Goal: Find contact information: Find contact information

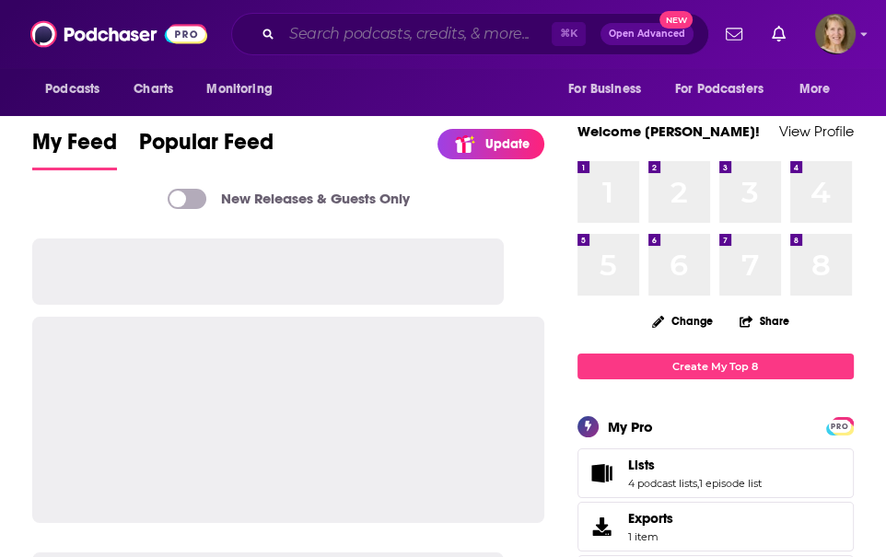
drag, startPoint x: 338, startPoint y: 31, endPoint x: 348, endPoint y: 32, distance: 10.2
click at [338, 31] on input "Search podcasts, credits, & more..." at bounding box center [417, 33] width 270 height 29
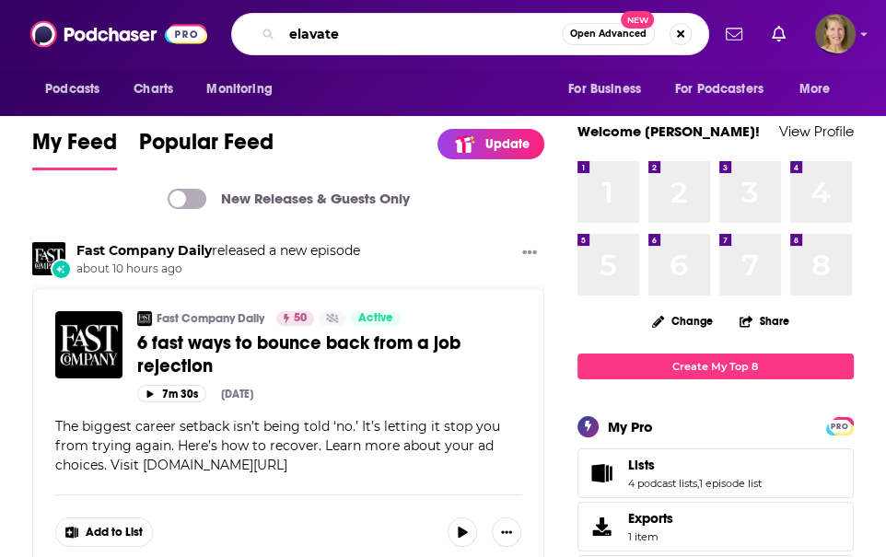
type input "elavate"
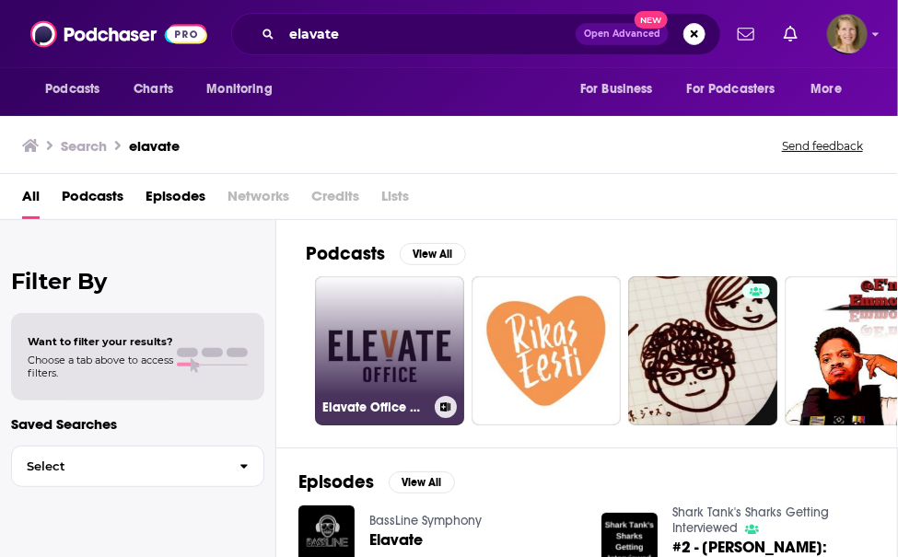
click at [395, 351] on link "Elavate Office Commercial" at bounding box center [389, 350] width 149 height 149
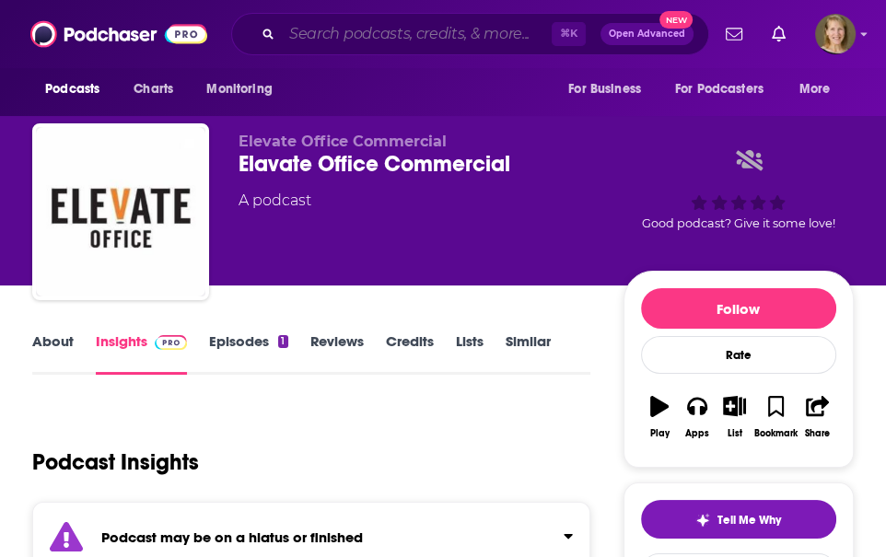
click at [334, 29] on input "Search podcasts, credits, & more..." at bounding box center [417, 33] width 270 height 29
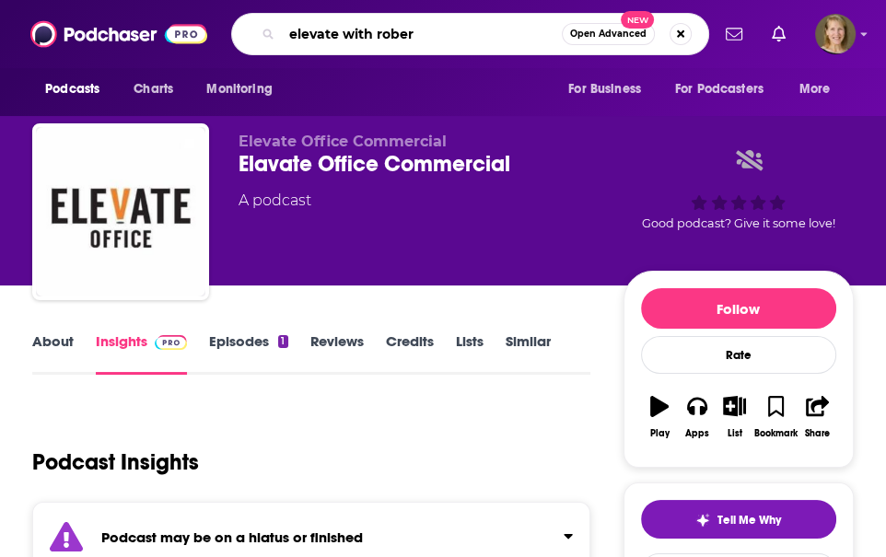
type input "elevate with [PERSON_NAME]"
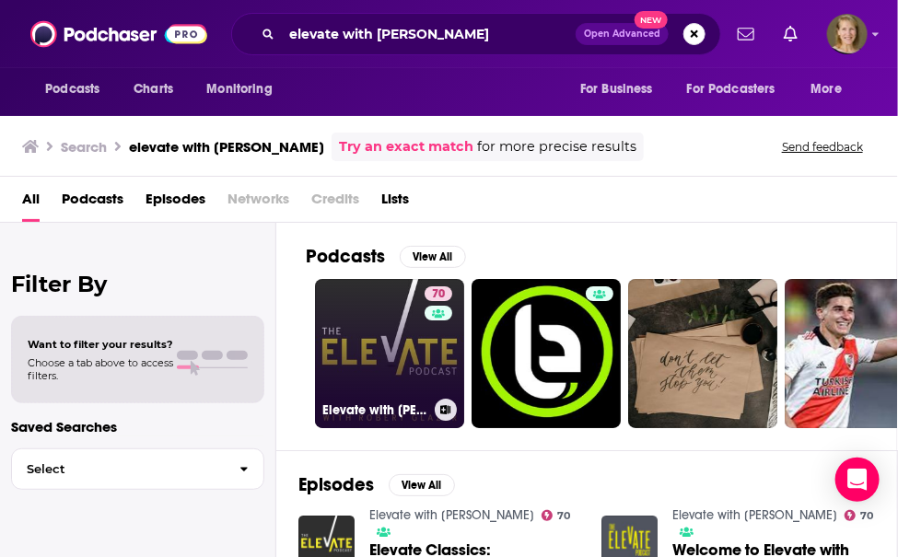
click at [406, 364] on link "70 Elevate with Robert Glazer" at bounding box center [389, 353] width 149 height 149
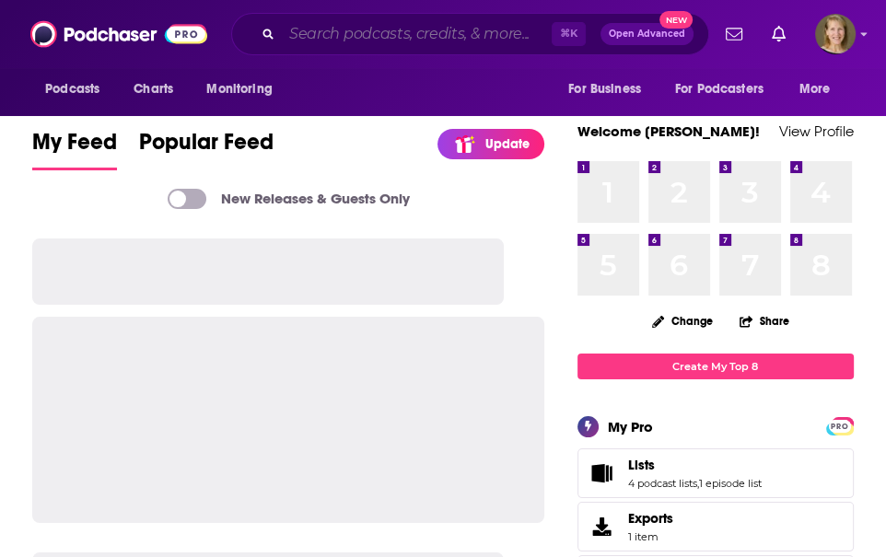
click at [365, 33] on input "Search podcasts, credits, & more..." at bounding box center [417, 33] width 270 height 29
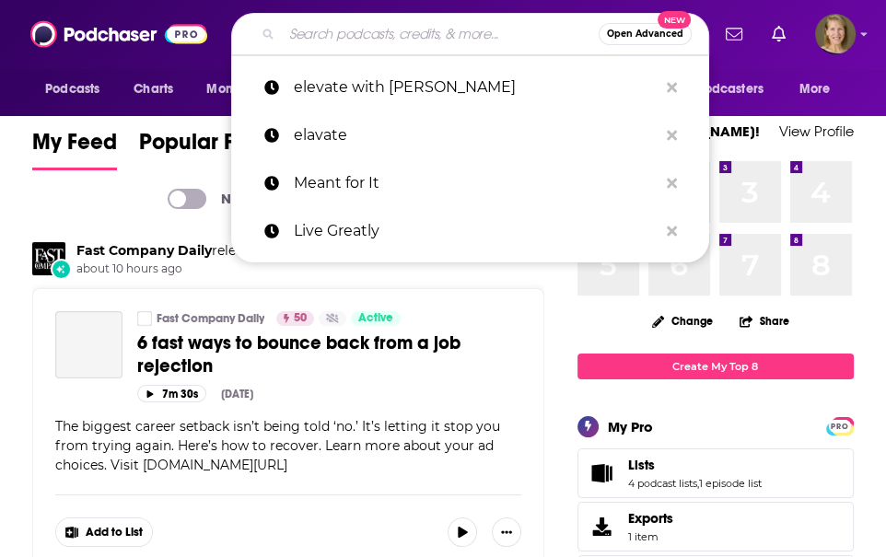
paste input "[PERSON_NAME]"
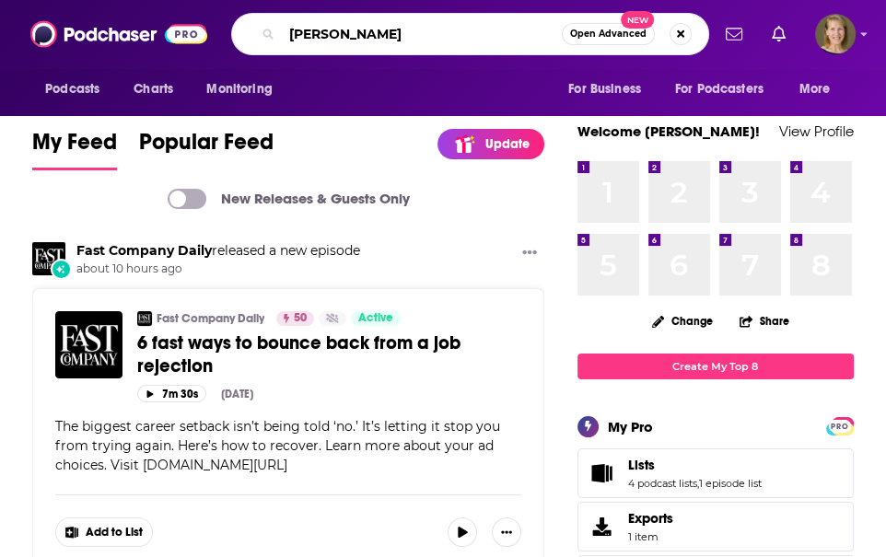
type input "[PERSON_NAME]"
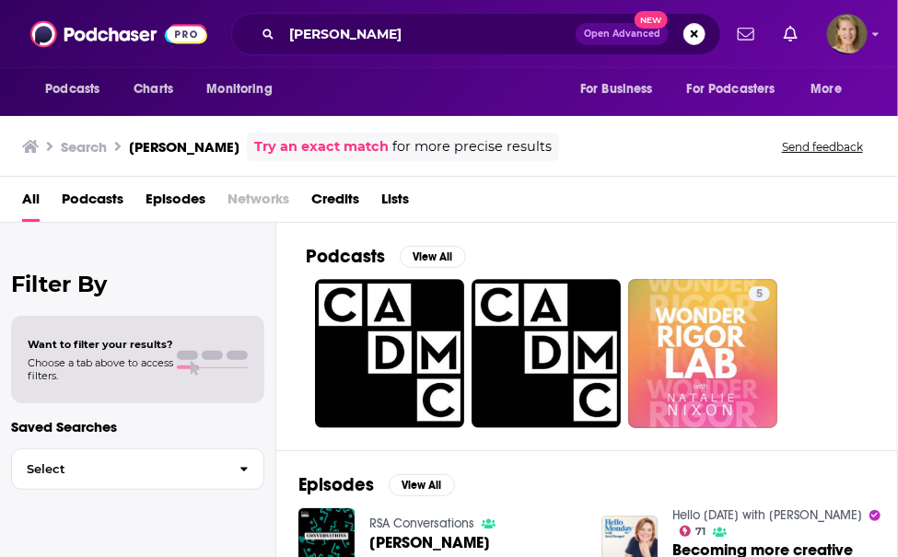
click at [176, 194] on span "Episodes" at bounding box center [176, 203] width 60 height 38
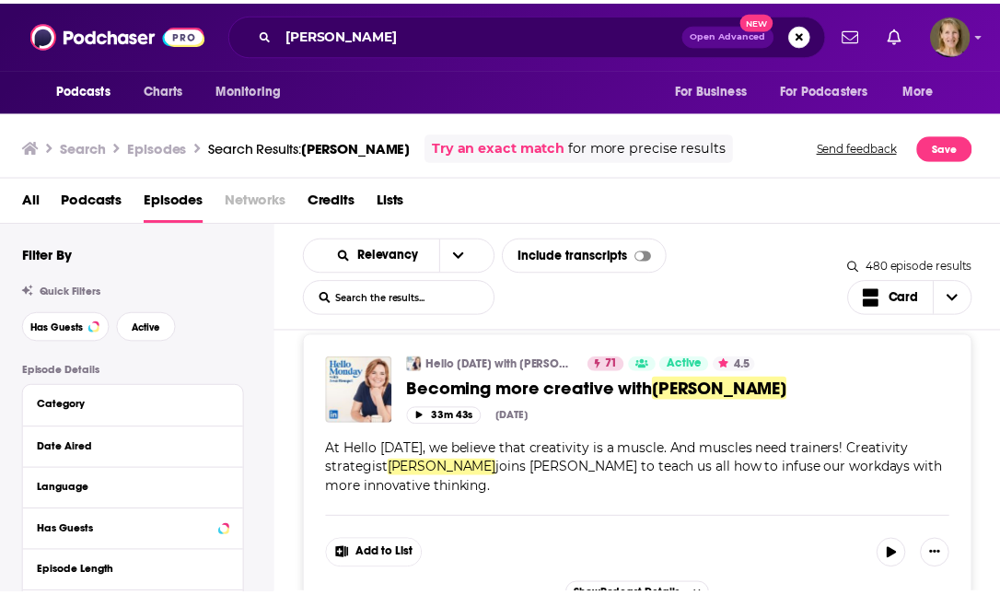
scroll to position [355, 0]
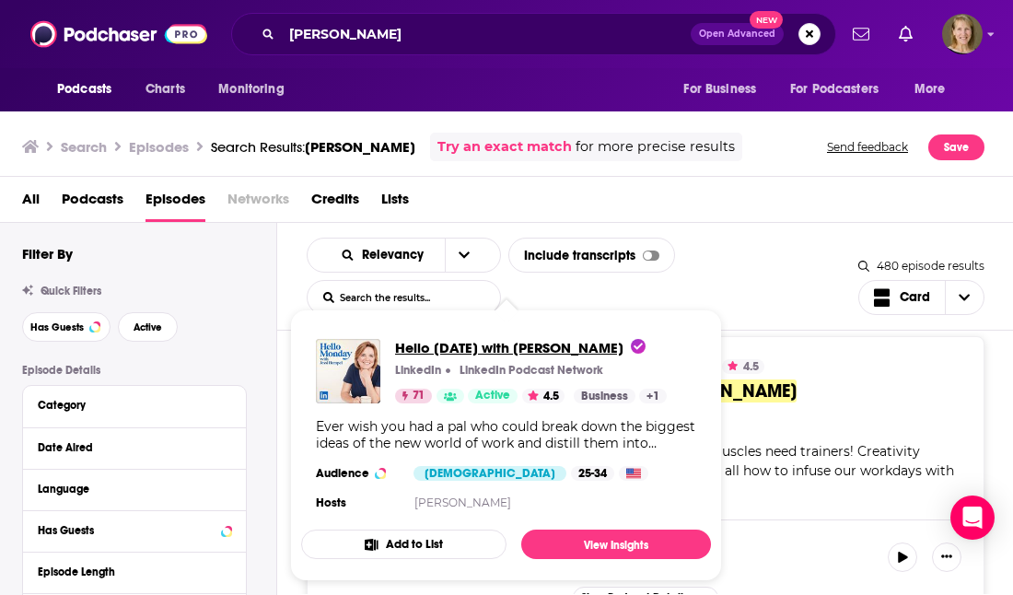
click at [501, 348] on span "Hello [DATE] with [PERSON_NAME]" at bounding box center [520, 348] width 251 height 18
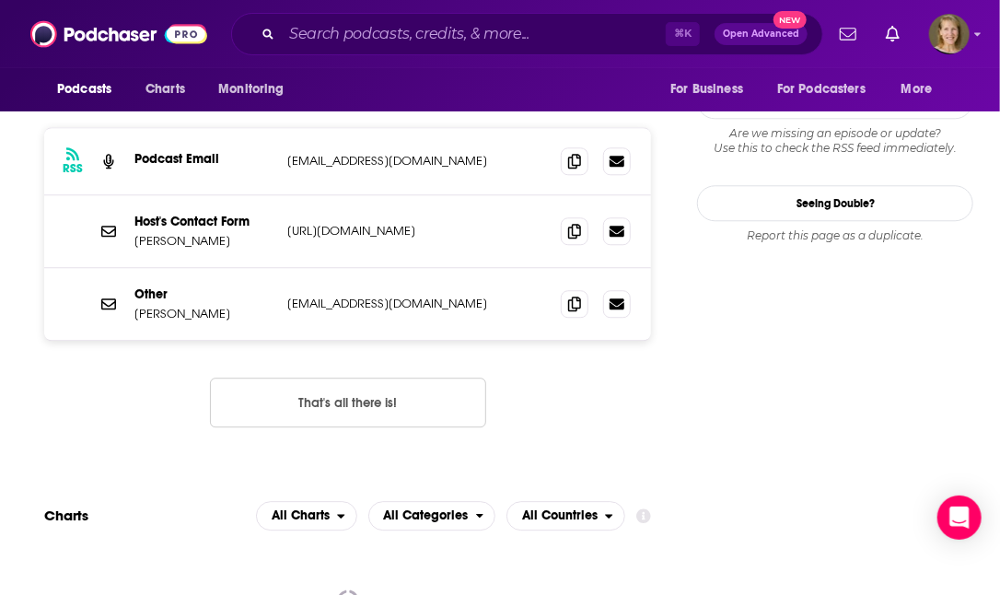
scroll to position [1622, 0]
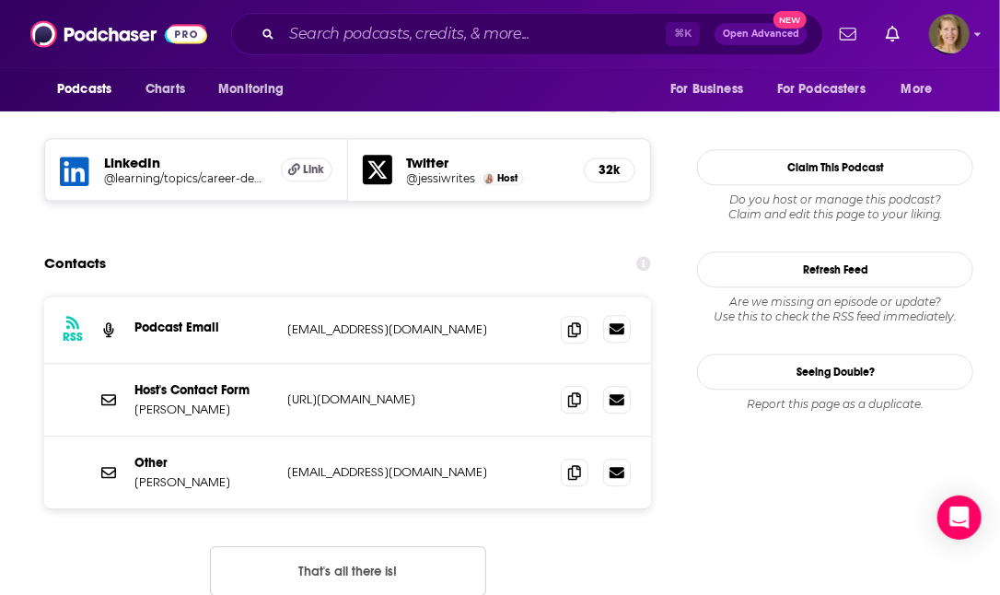
click at [621, 323] on icon at bounding box center [617, 328] width 15 height 11
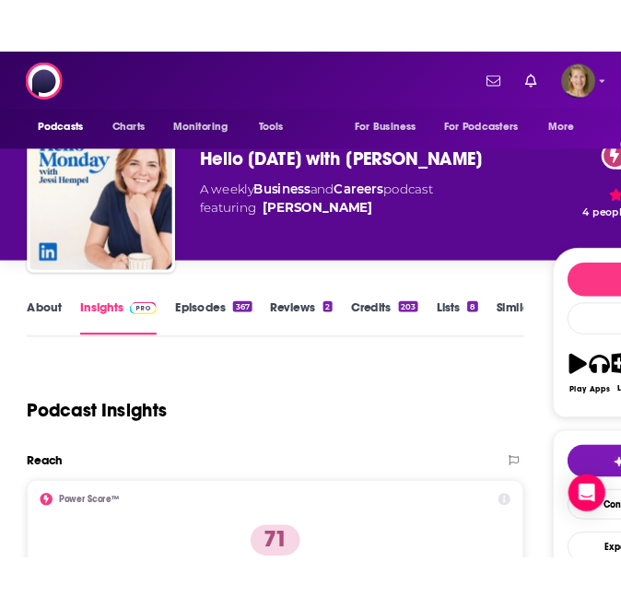
scroll to position [0, 0]
